Goal: Information Seeking & Learning: Learn about a topic

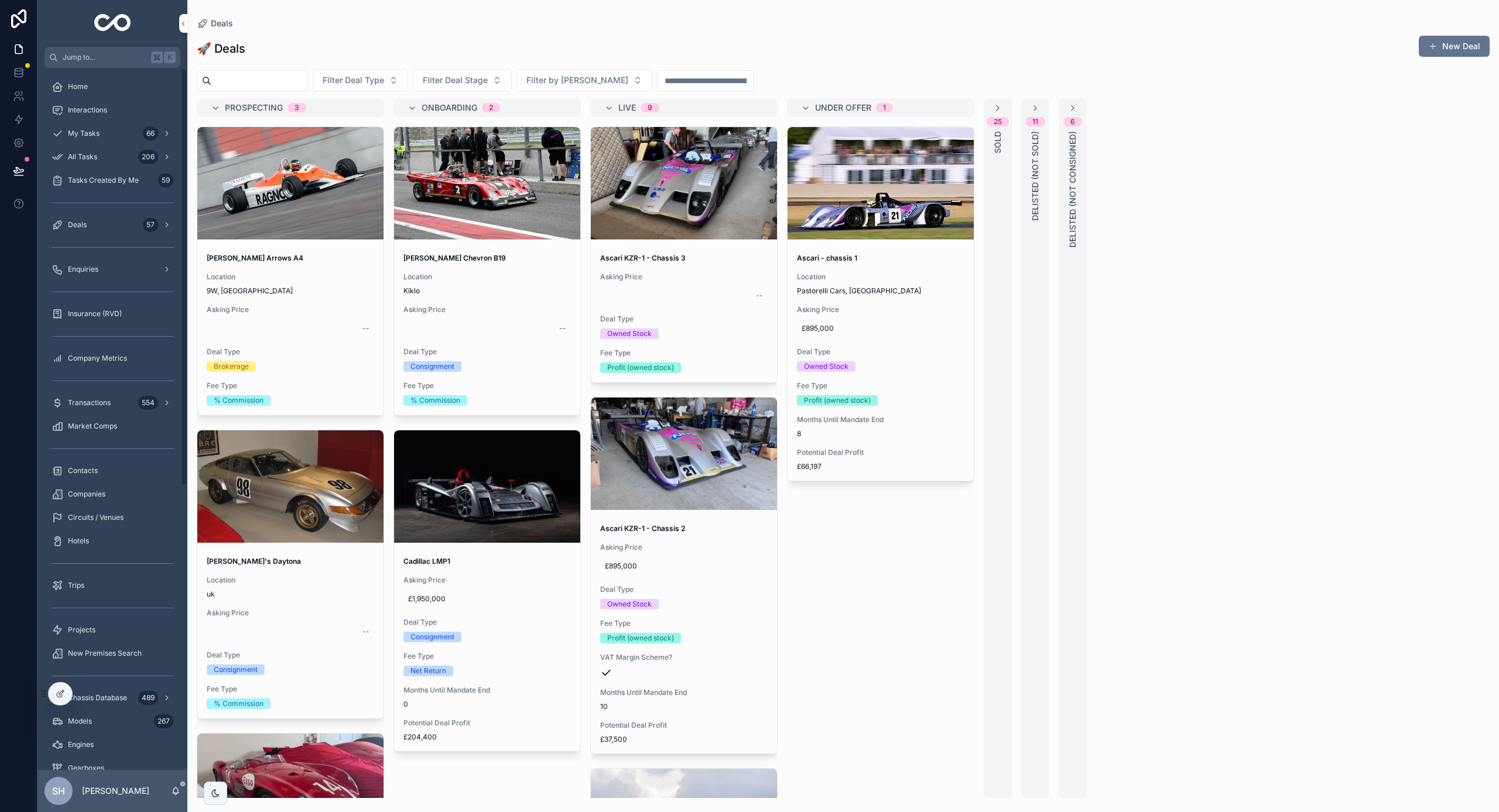
scroll to position [22, 0]
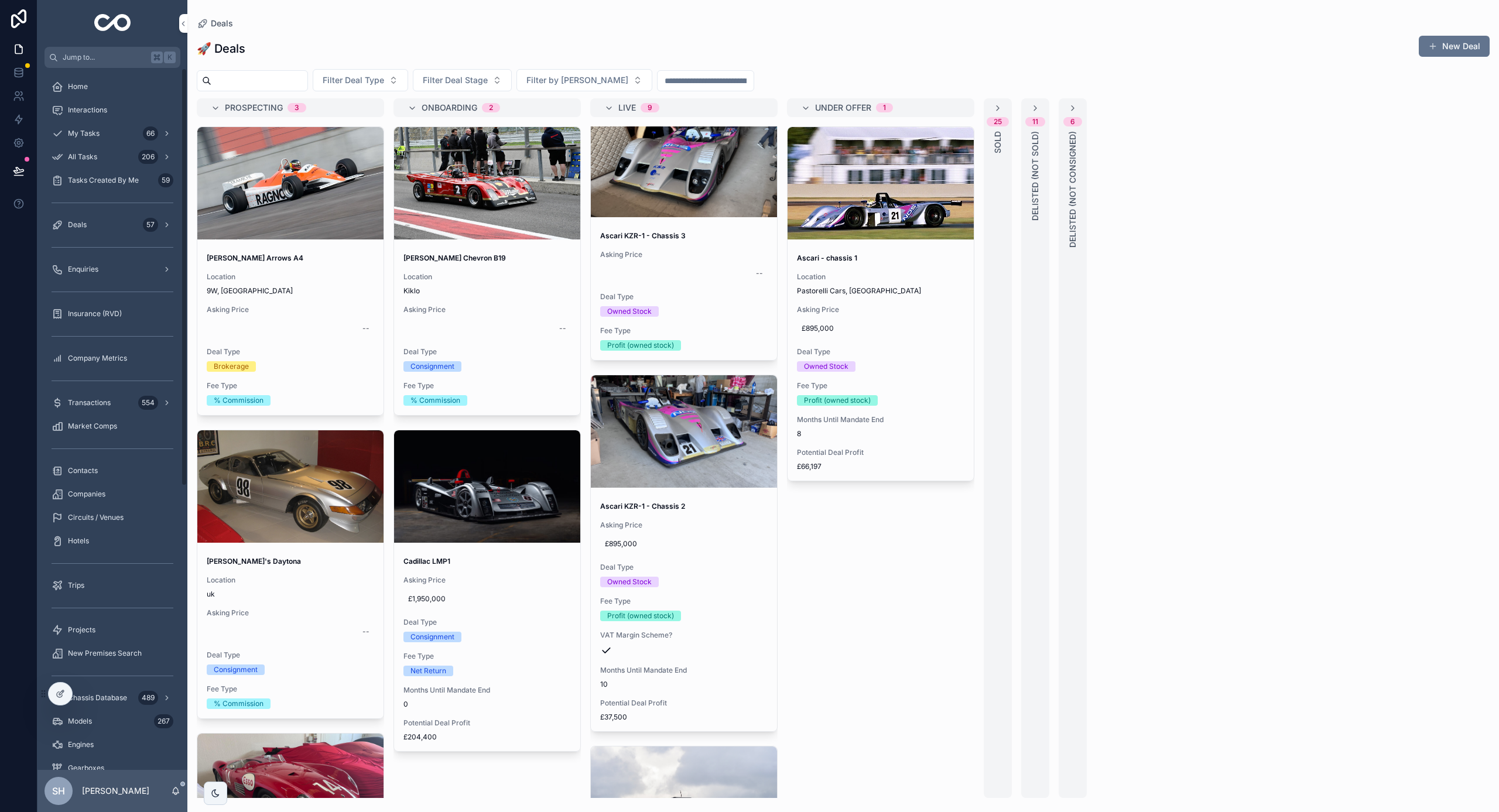
click at [110, 362] on span "Company Metrics" at bounding box center [97, 359] width 59 height 10
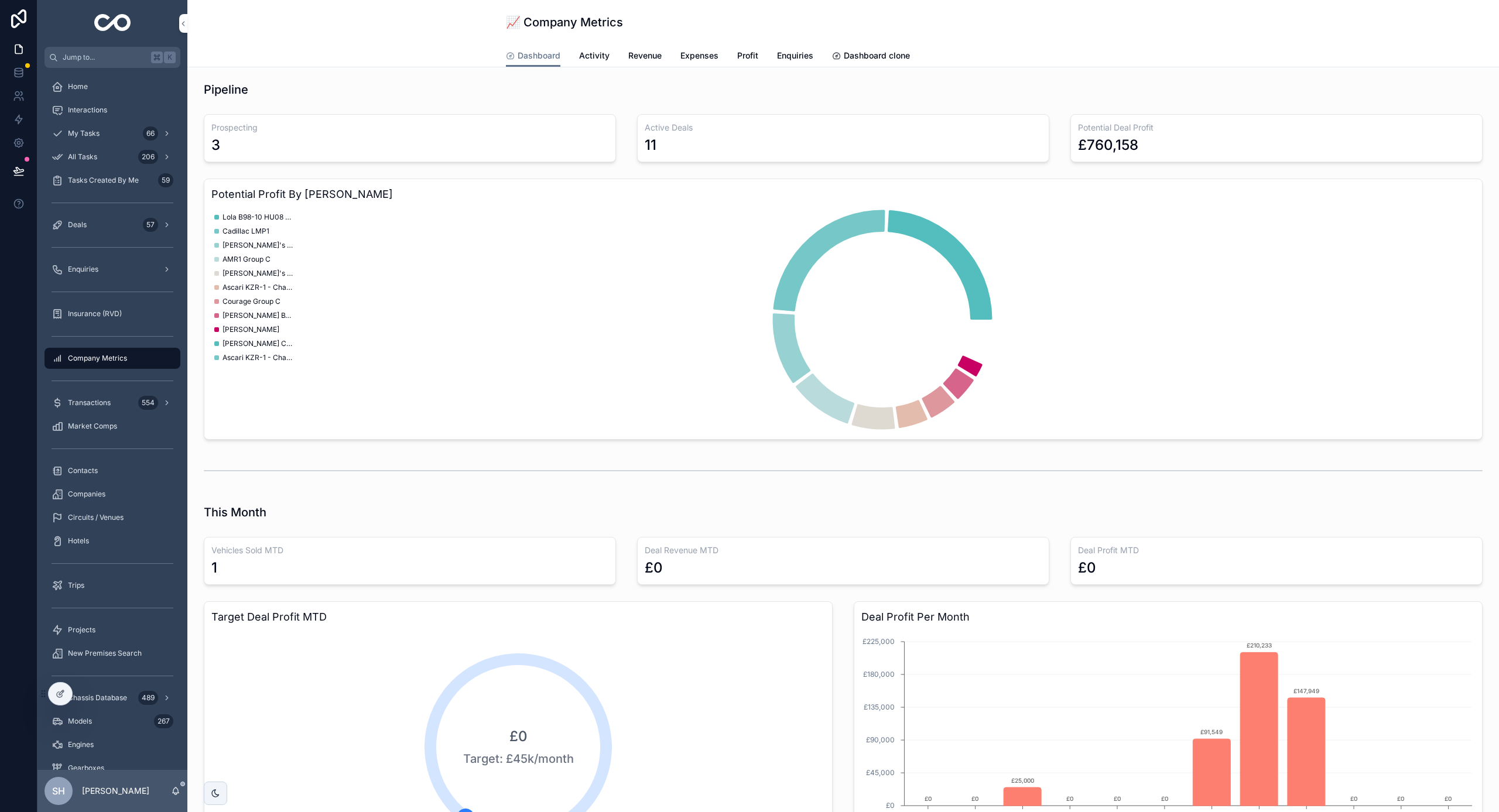
click at [705, 53] on span "Expenses" at bounding box center [699, 55] width 38 height 12
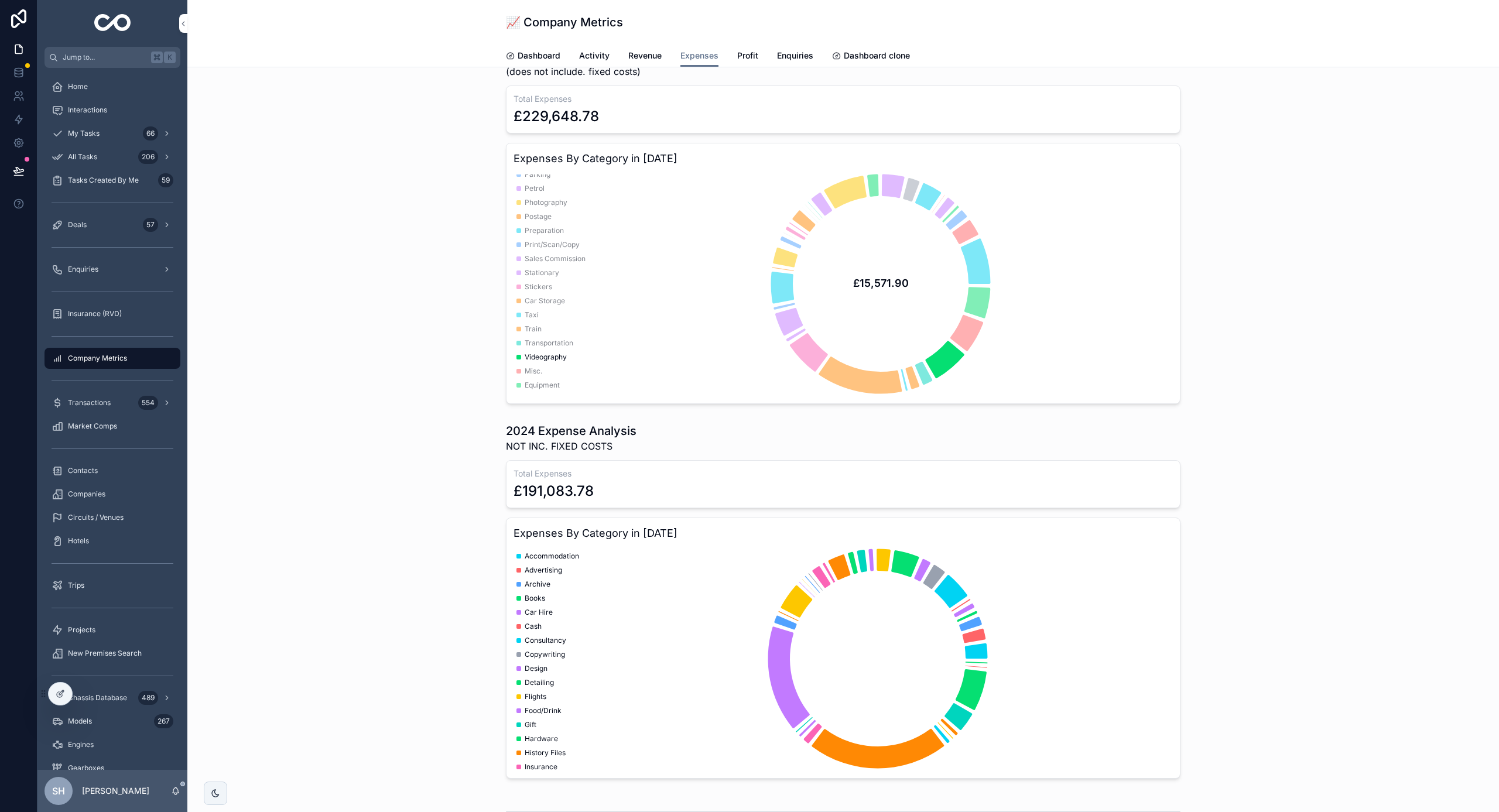
scroll to position [274, 0]
click at [544, 301] on span "Car Storage" at bounding box center [545, 301] width 41 height 10
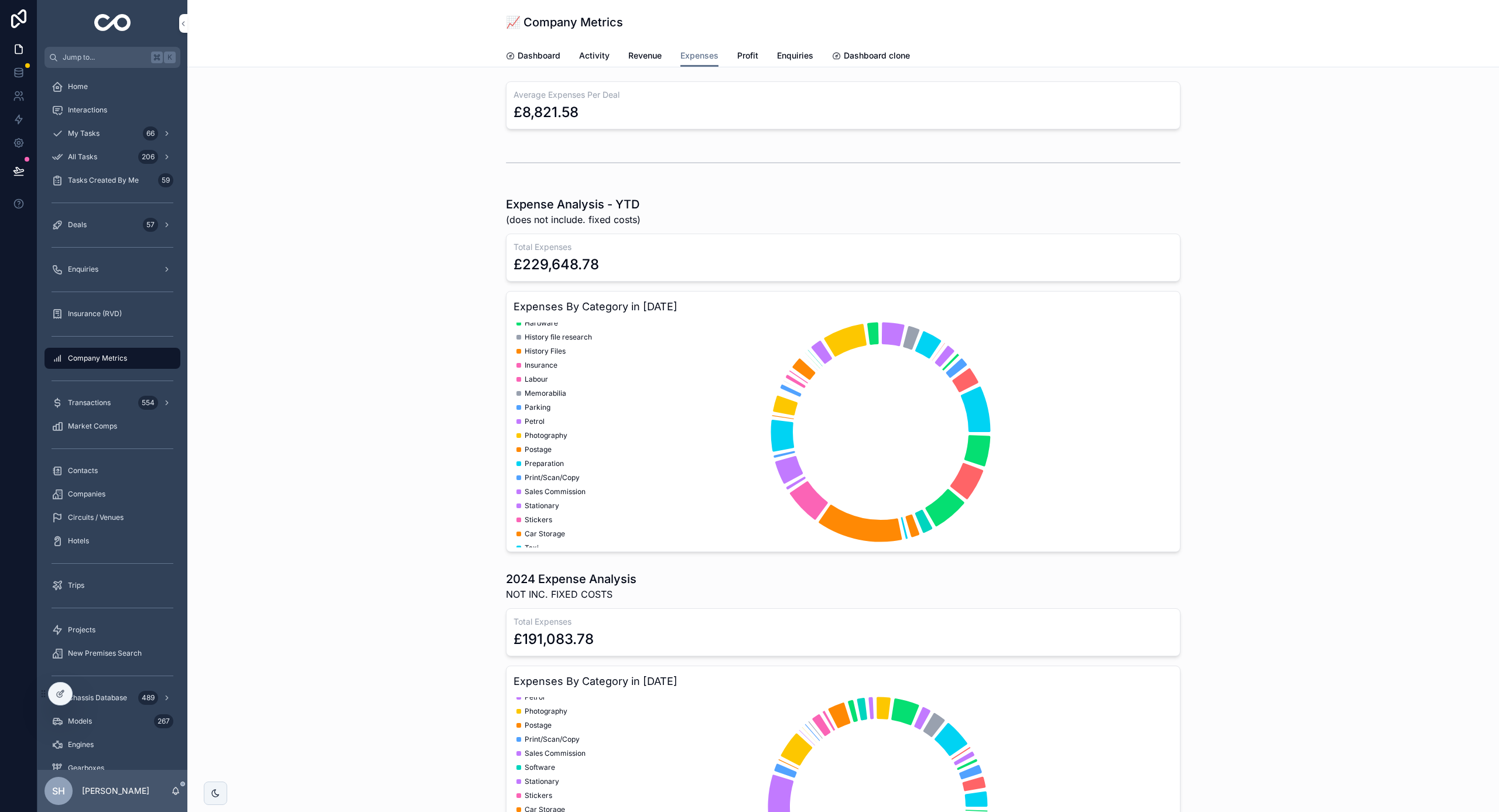
scroll to position [178, 0]
click at [110, 224] on div "Deals 57" at bounding box center [112, 224] width 122 height 18
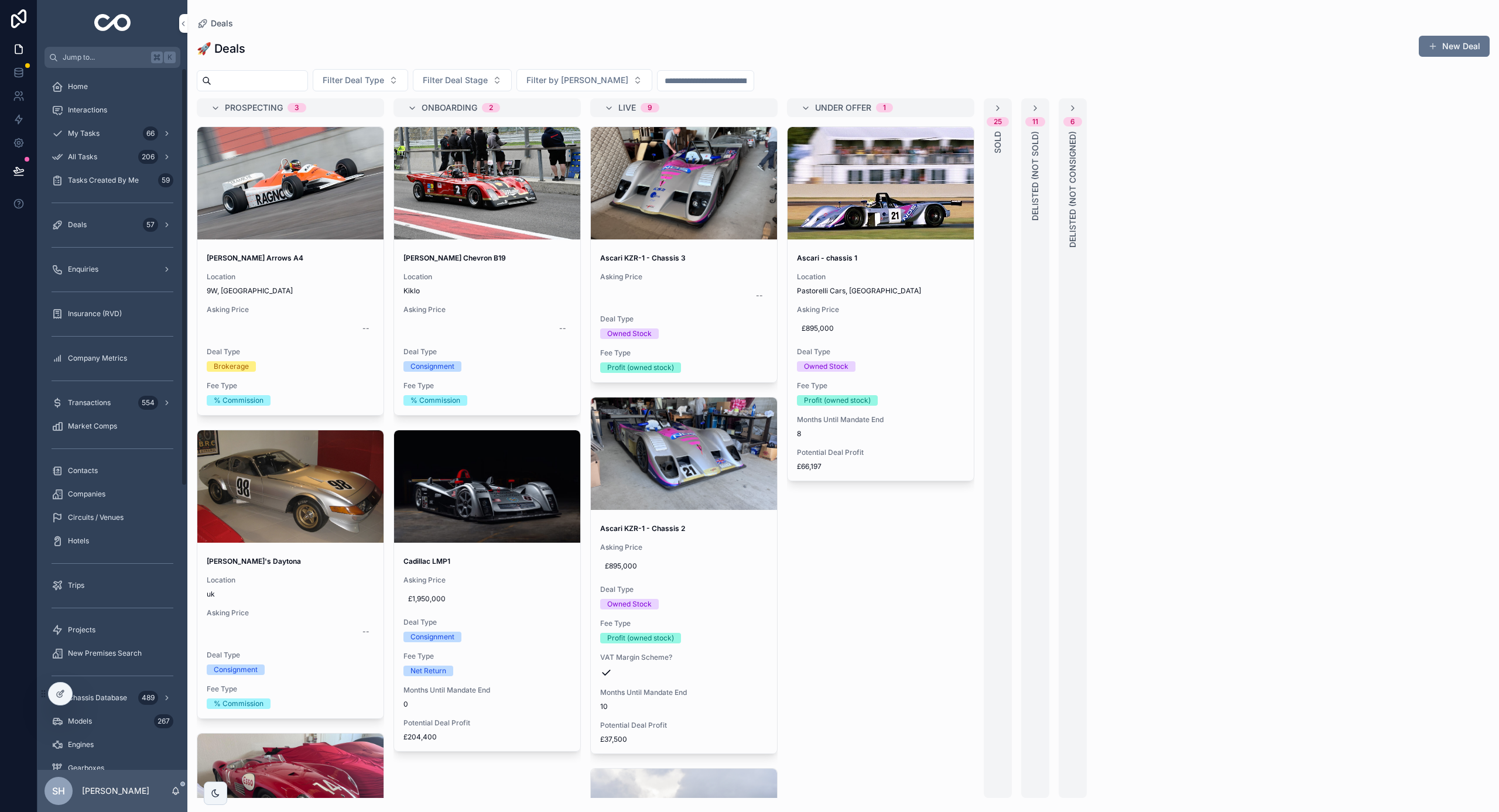
click at [508, 527] on div "scrollable content" at bounding box center [487, 486] width 186 height 112
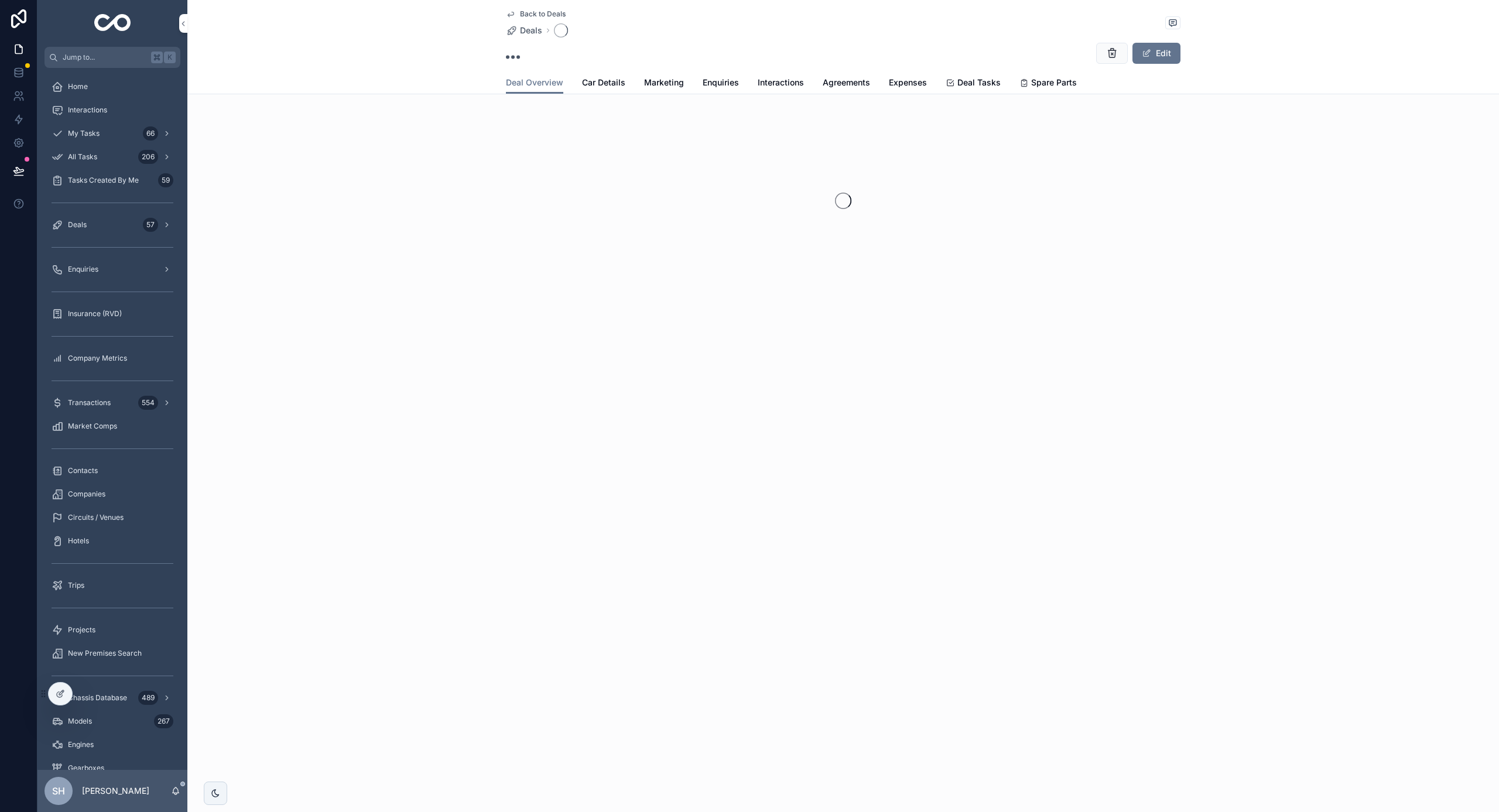
click at [673, 89] on link "Marketing" at bounding box center [664, 84] width 40 height 23
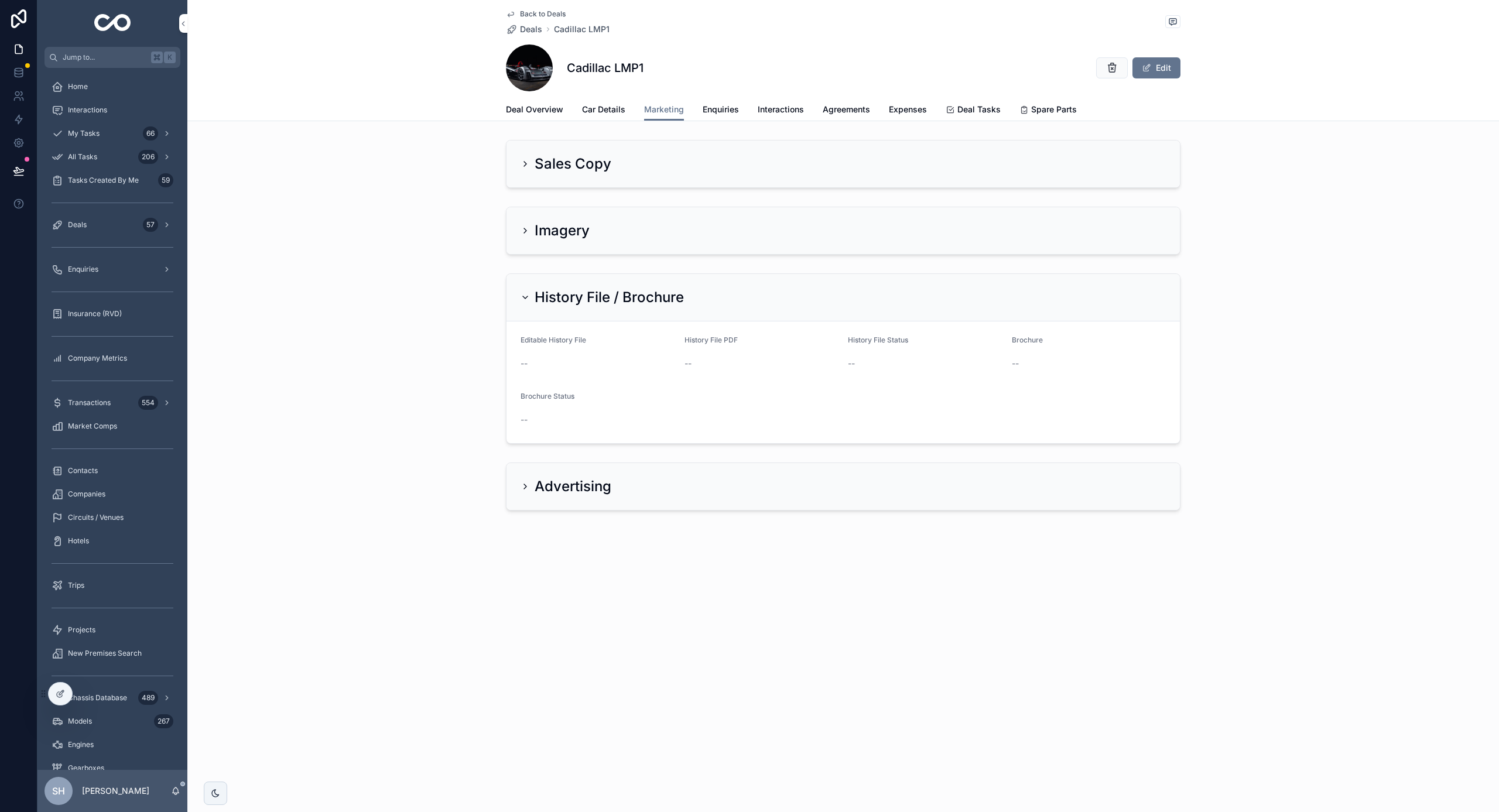
click at [577, 149] on div "Sales Copy" at bounding box center [843, 164] width 674 height 47
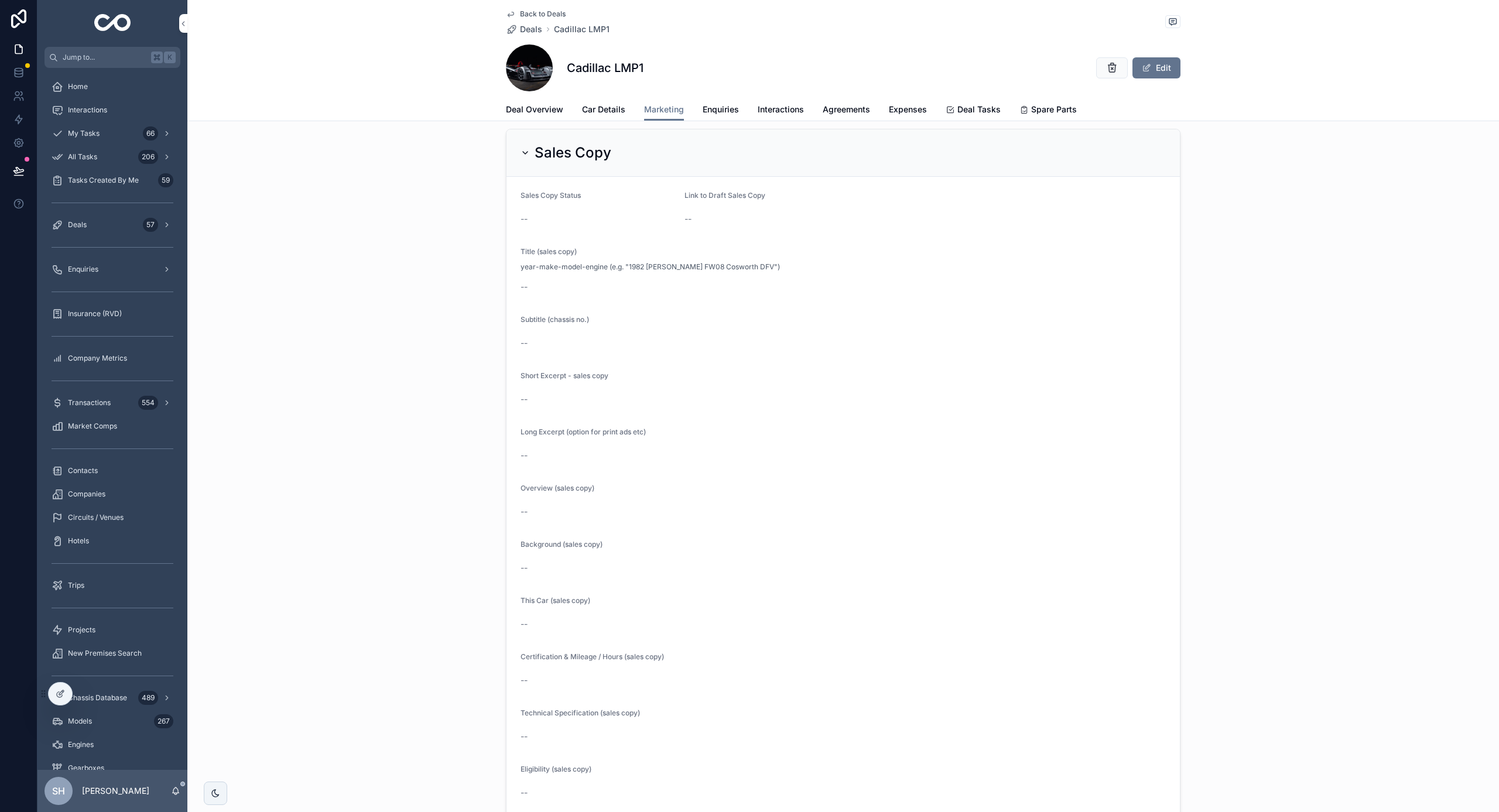
scroll to position [13, 0]
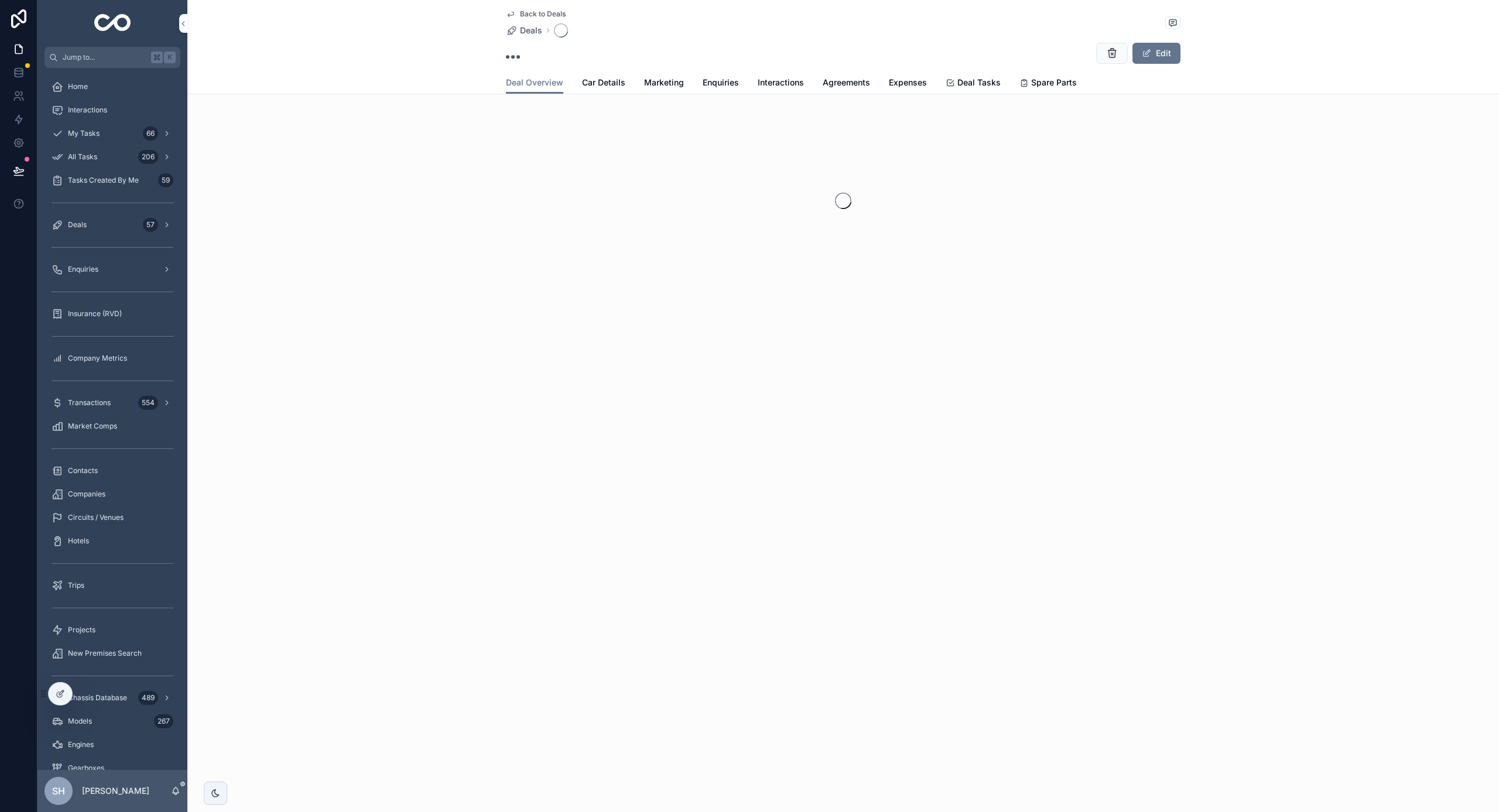
click at [528, 13] on span "Back to Deals" at bounding box center [542, 14] width 46 height 10
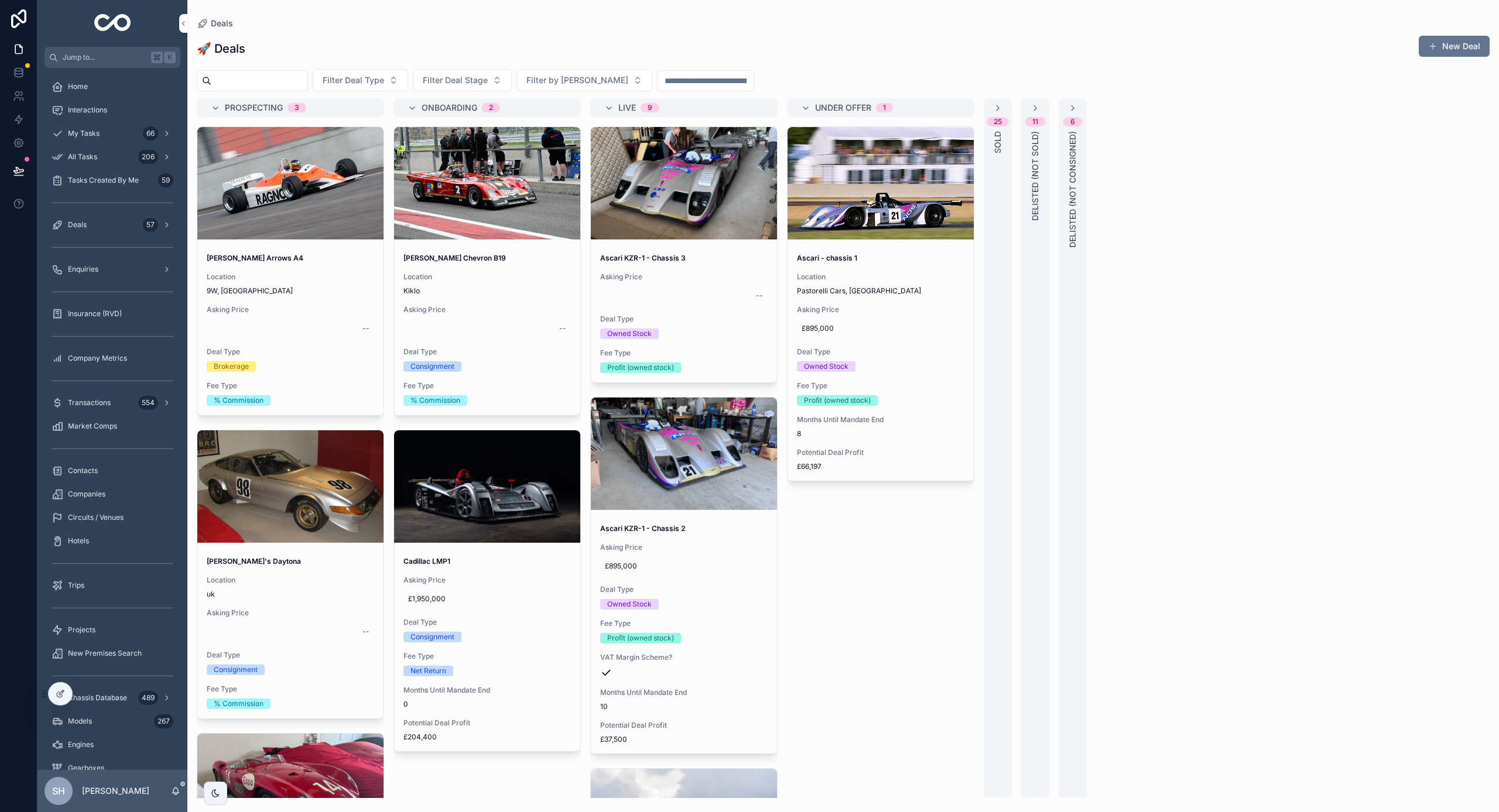
click at [477, 162] on div "scrollable content" at bounding box center [487, 183] width 186 height 112
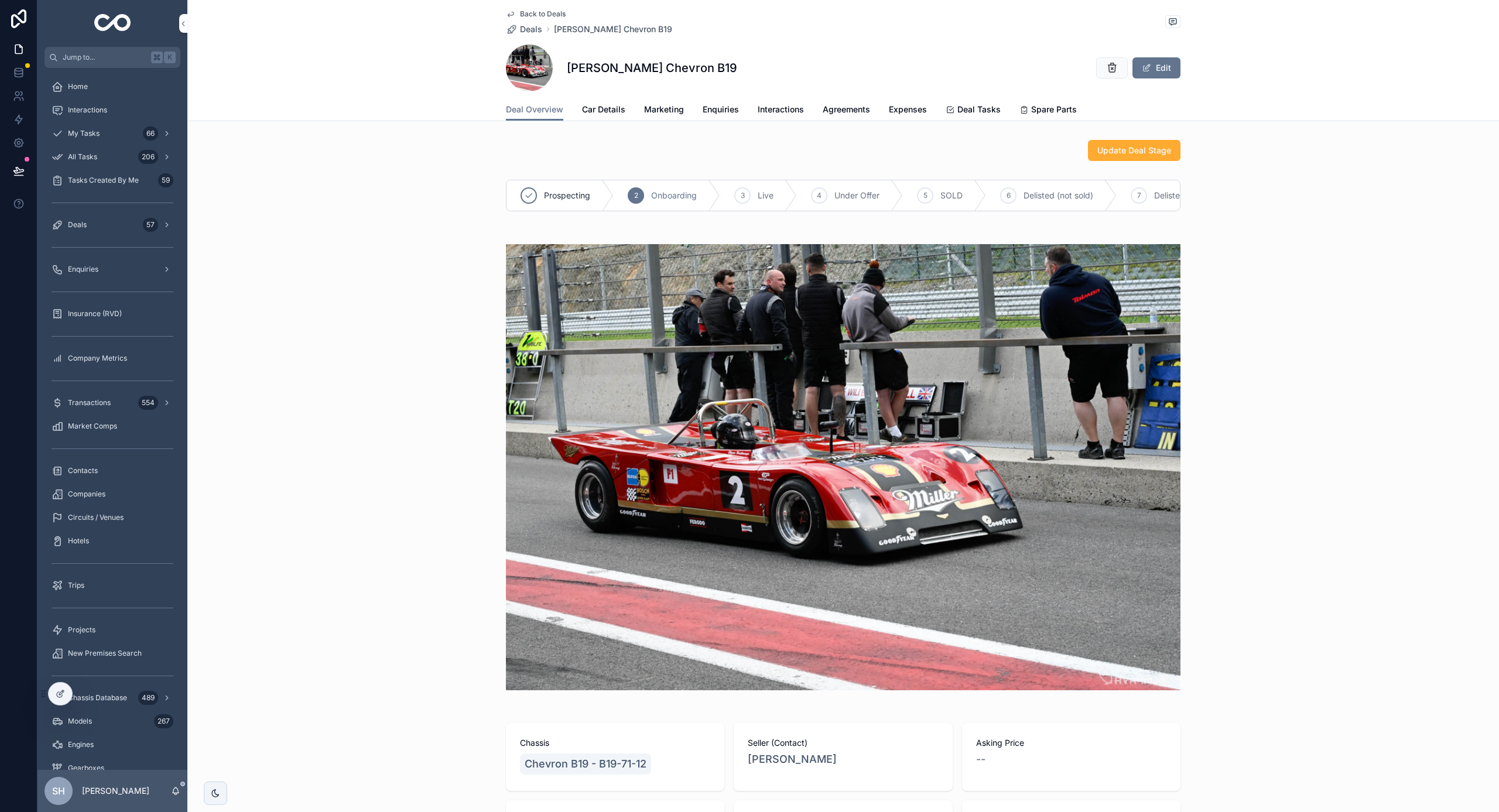
click at [606, 107] on span "Car Details" at bounding box center [603, 110] width 44 height 12
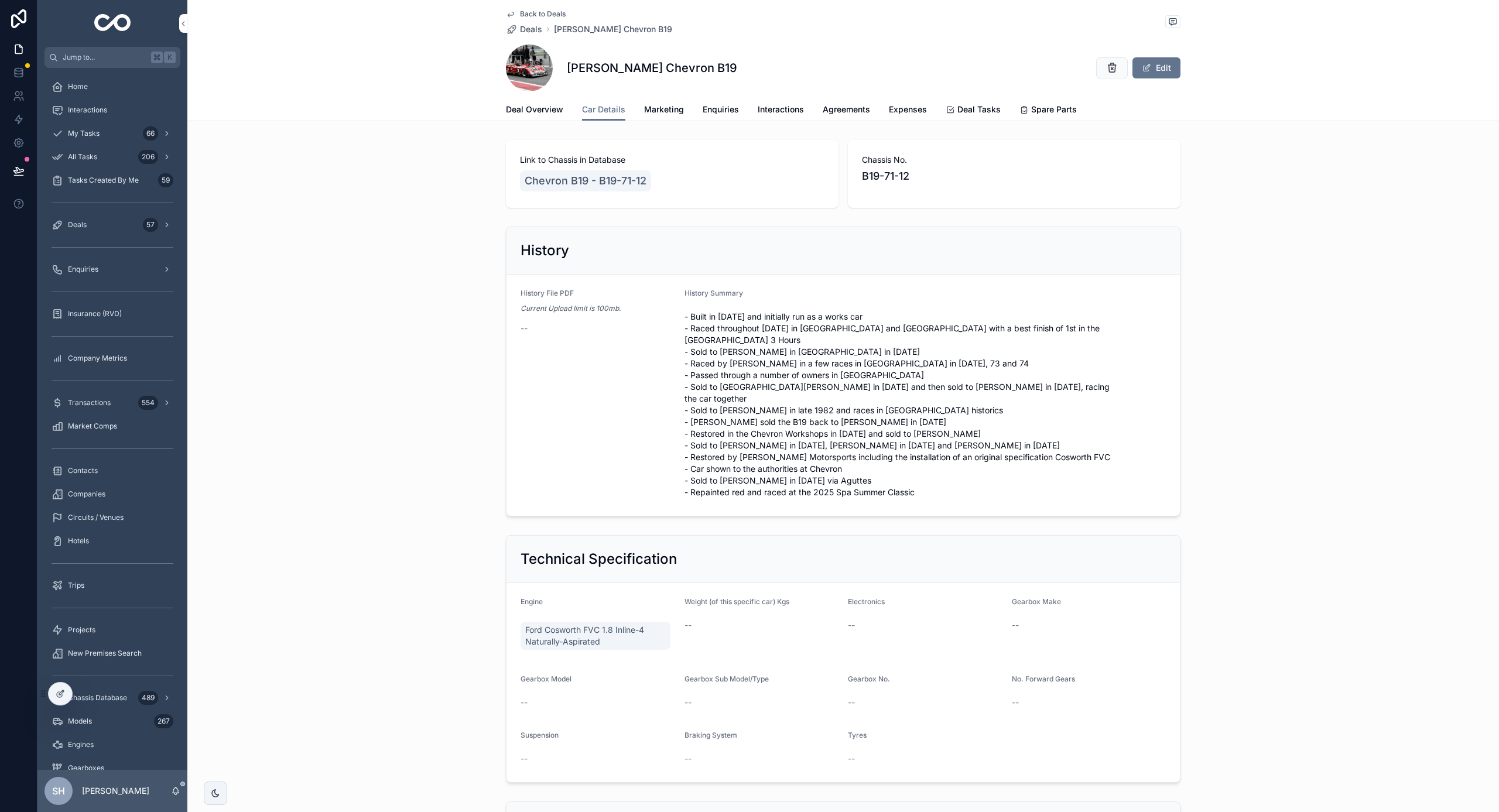
click at [655, 108] on span "Marketing" at bounding box center [664, 110] width 40 height 12
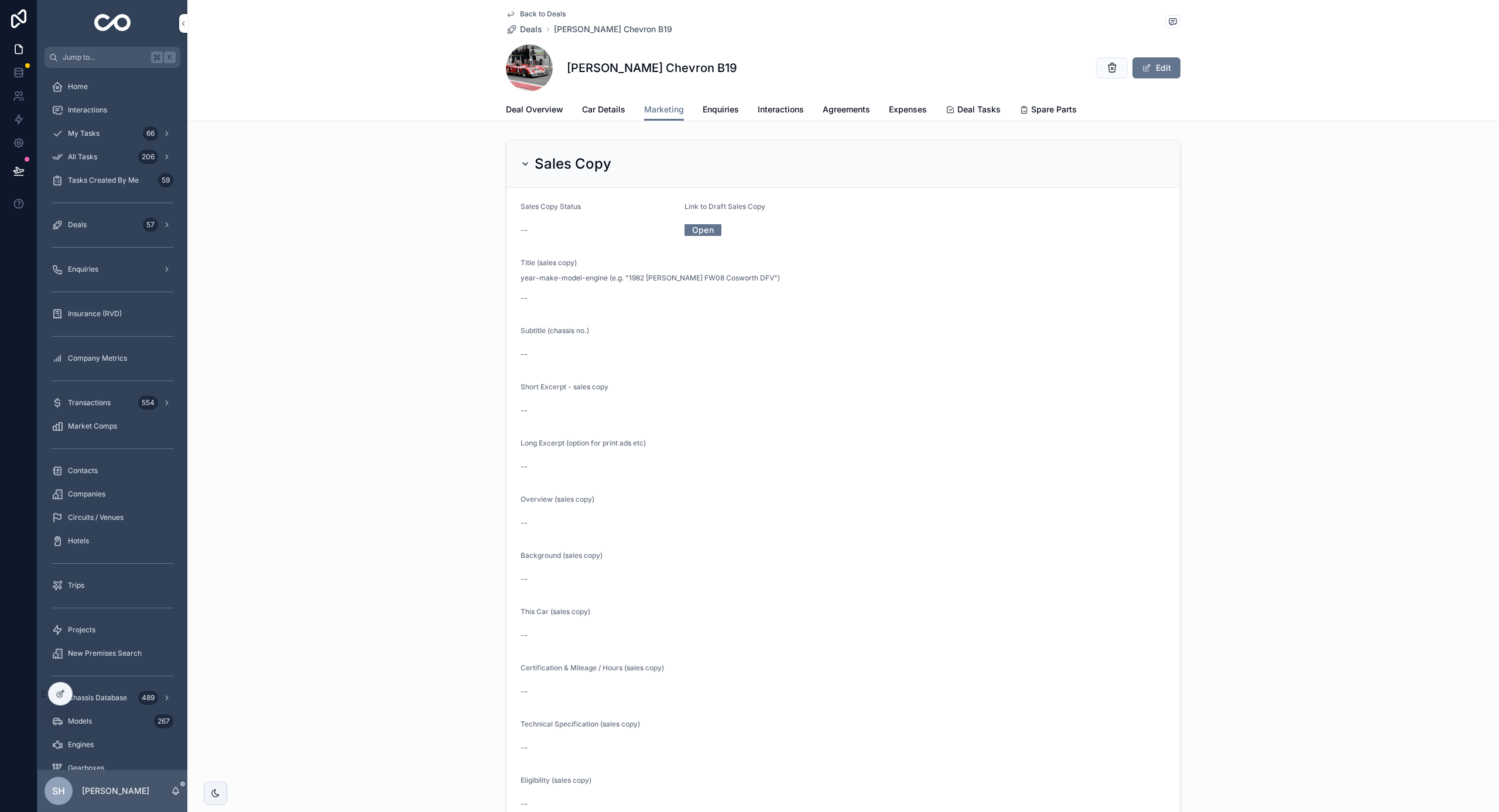
click at [705, 229] on link "Open" at bounding box center [703, 230] width 37 height 18
